Goal: Task Accomplishment & Management: Complete application form

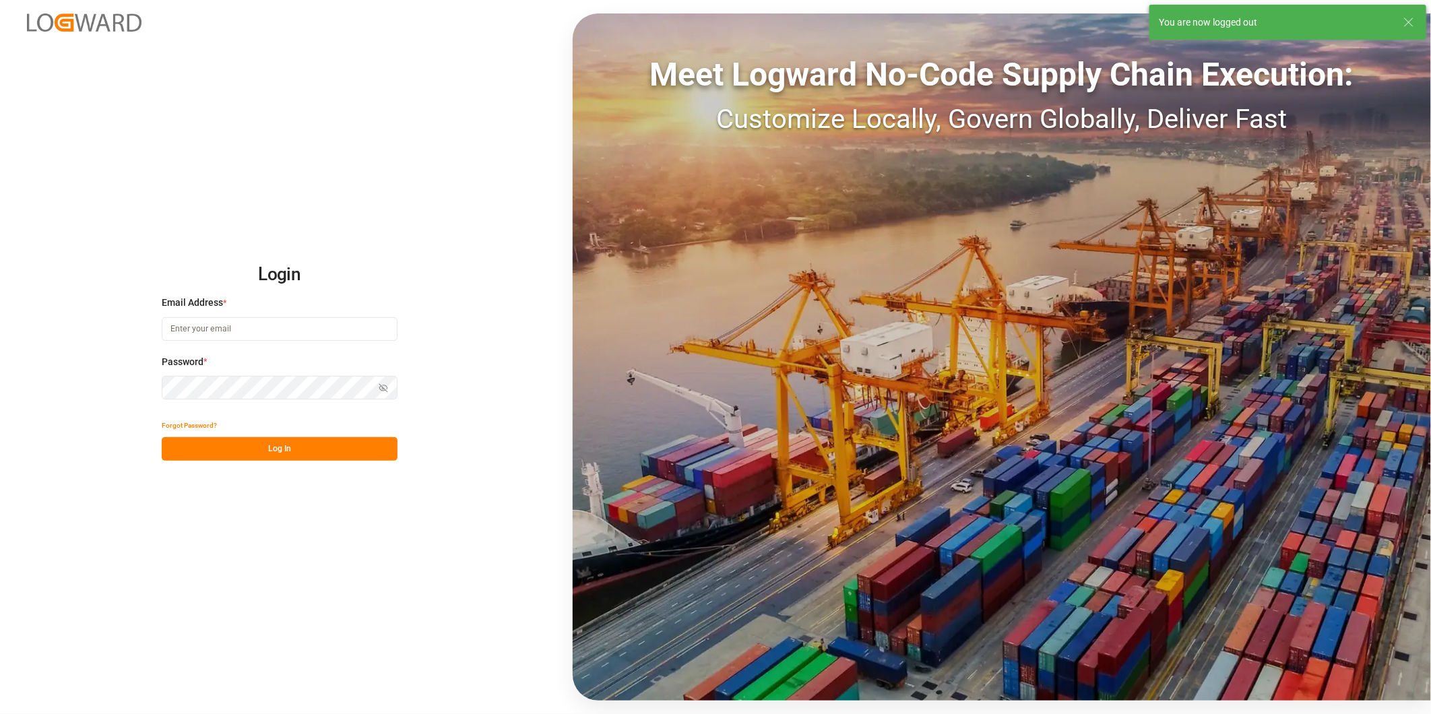
type input "[PERSON_NAME][EMAIL_ADDRESS][DOMAIN_NAME]"
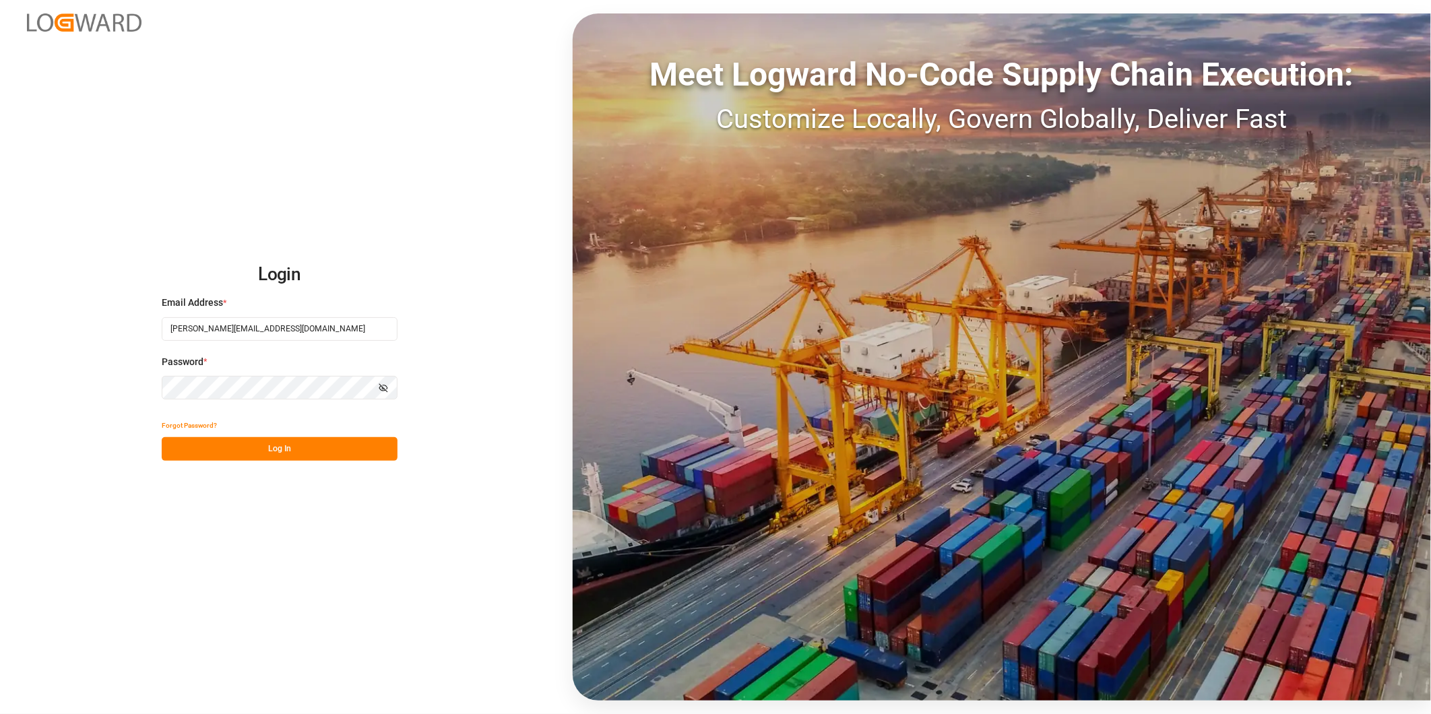
click at [340, 448] on button "Log In" at bounding box center [280, 449] width 236 height 24
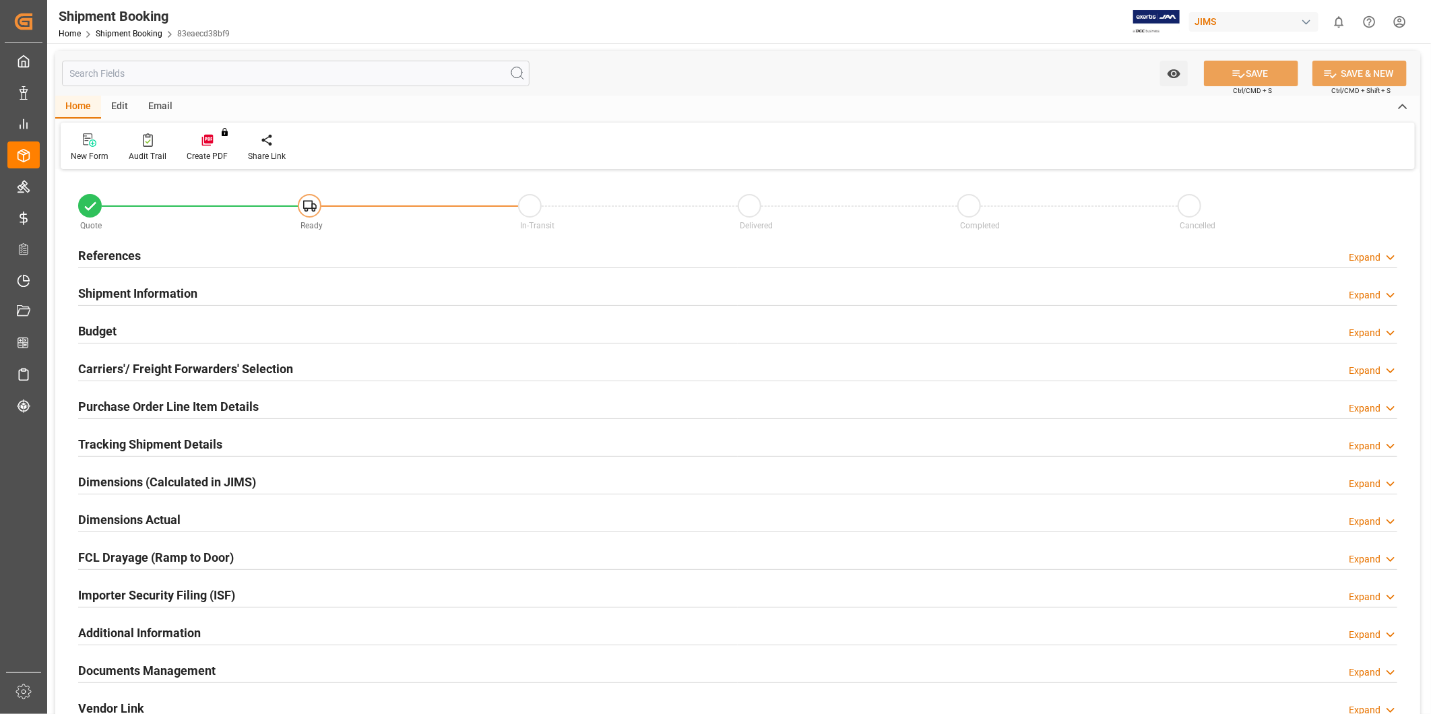
type input "0"
type input "[DATE]"
click at [1385, 252] on icon at bounding box center [1389, 258] width 13 height 14
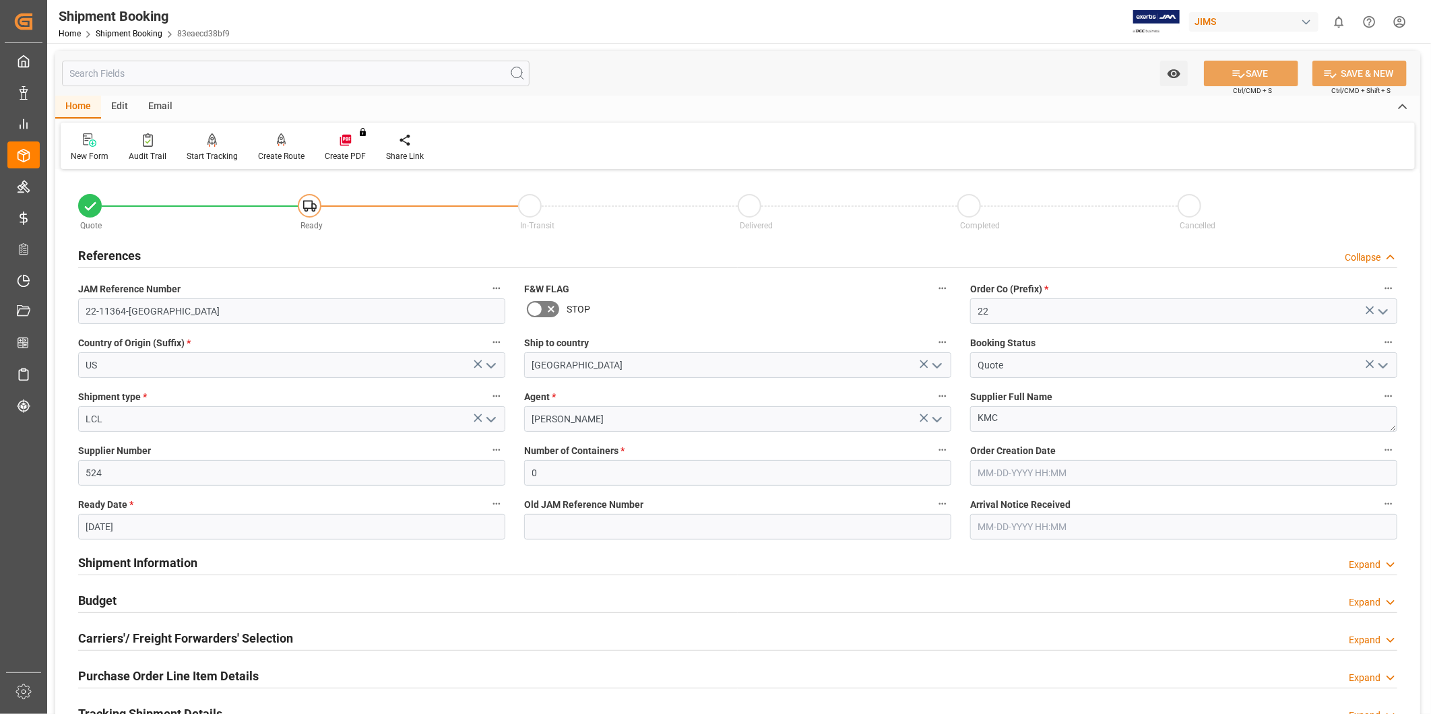
click at [148, 609] on div "Budget Expand" at bounding box center [737, 600] width 1319 height 26
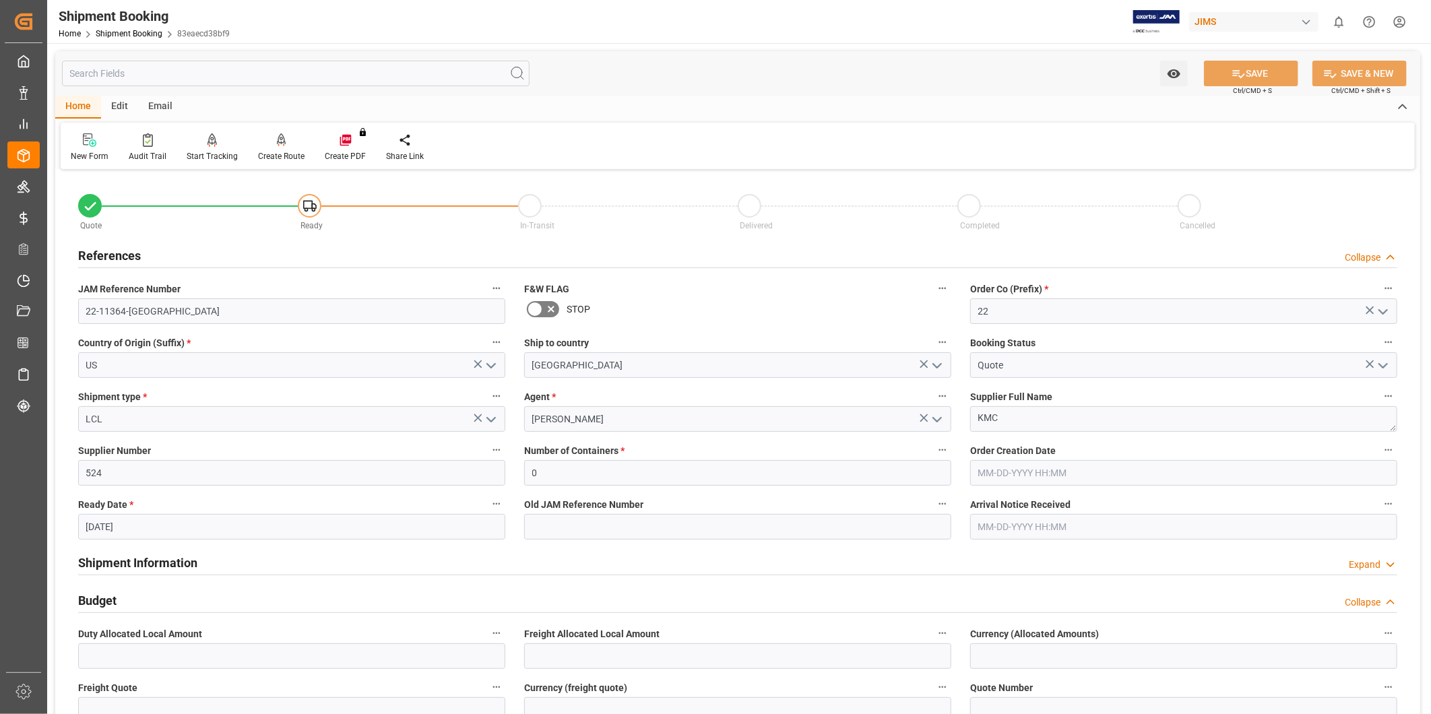
scroll to position [249, 0]
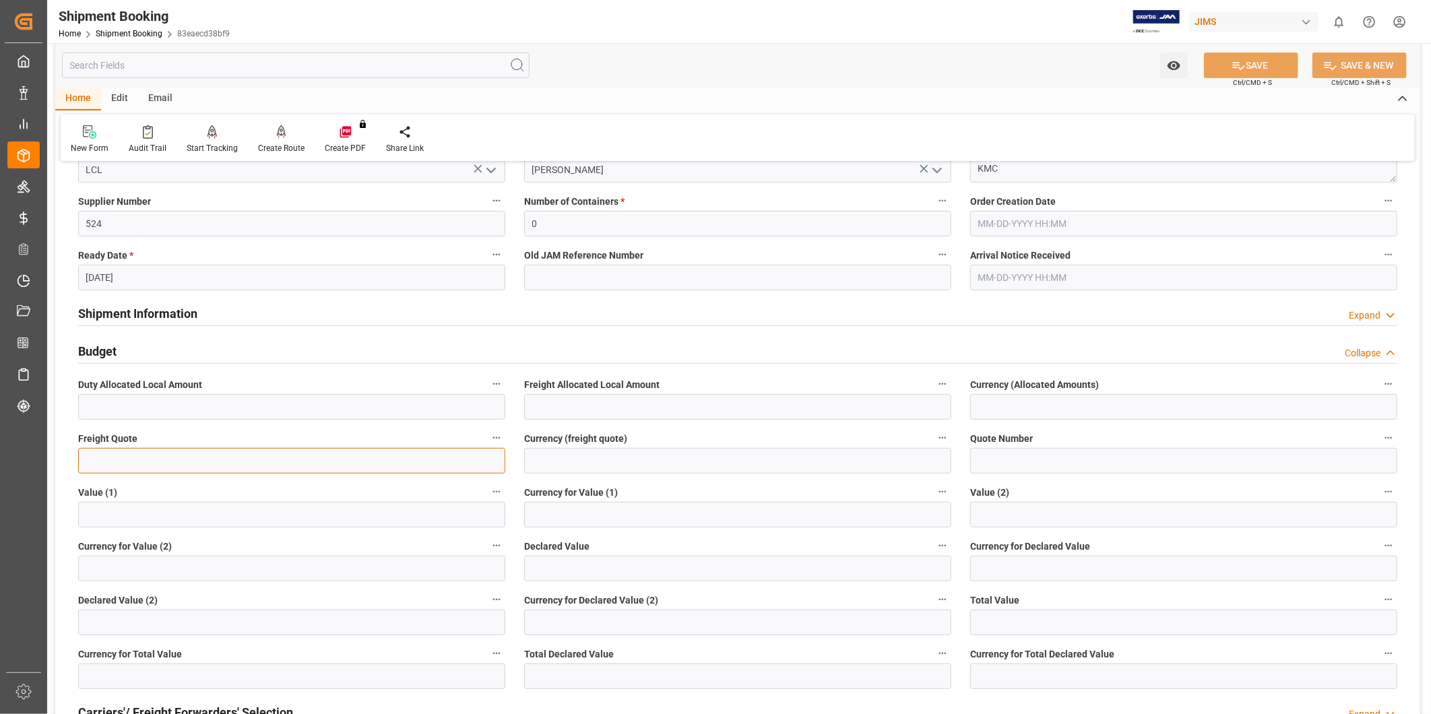
click at [334, 469] on input "text" at bounding box center [291, 461] width 427 height 26
paste input "text"
click at [356, 462] on input "text" at bounding box center [291, 461] width 427 height 26
type input "610"
click at [670, 476] on div "Currency (freight quote)" at bounding box center [738, 451] width 446 height 54
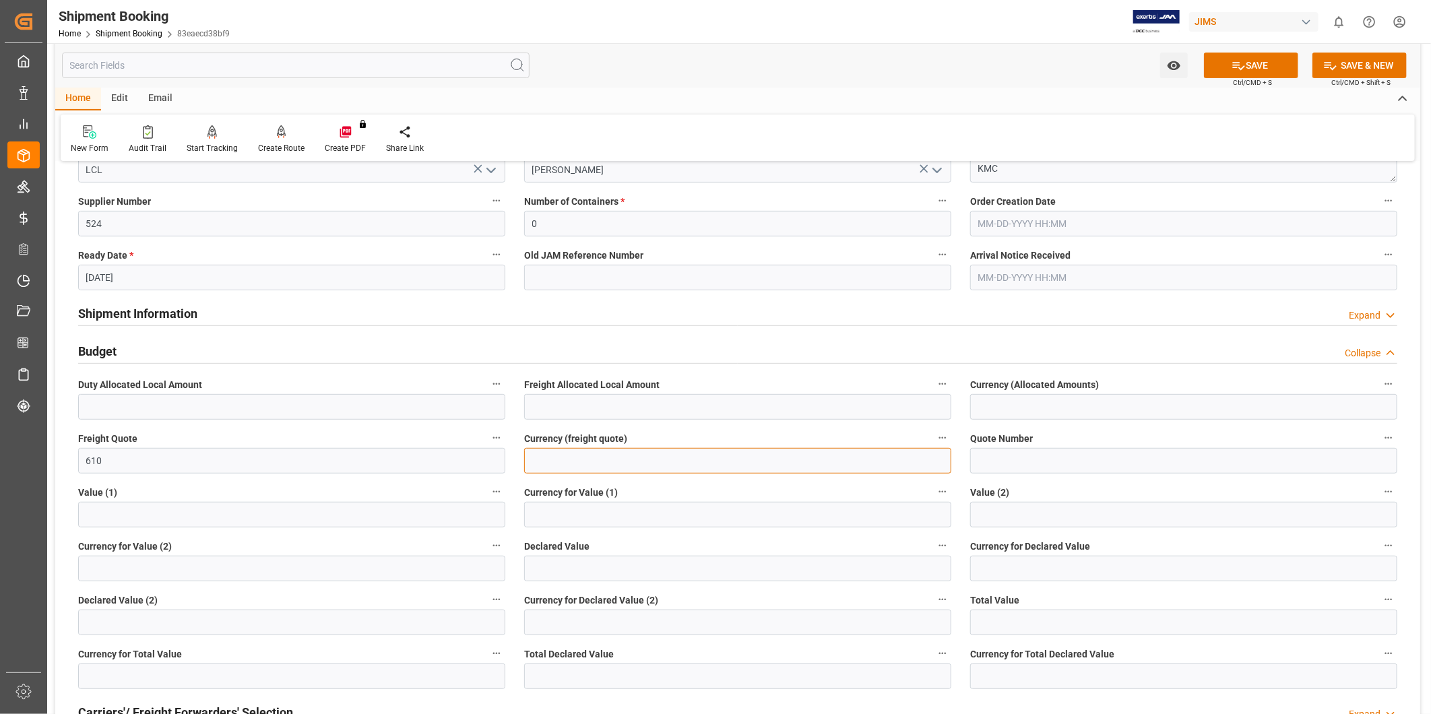
click at [672, 461] on input at bounding box center [737, 461] width 427 height 26
type input "USD"
click at [1249, 75] on button "SAVE" at bounding box center [1251, 66] width 94 height 26
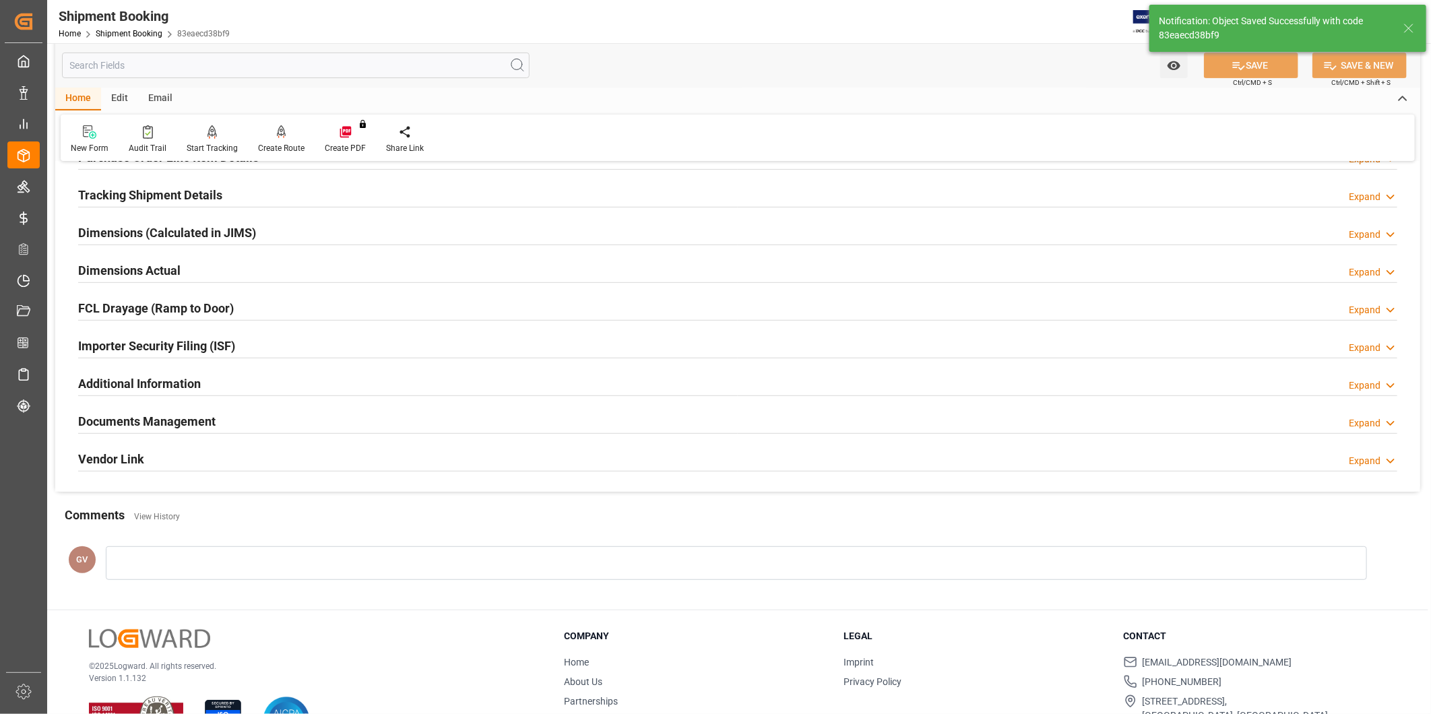
scroll to position [0, 0]
